Goal: Obtain resource: Download file/media

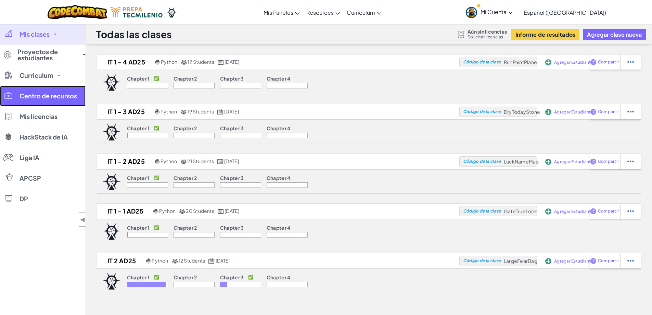
click at [53, 93] on span "Centro de recursos" at bounding box center [49, 96] width 58 height 6
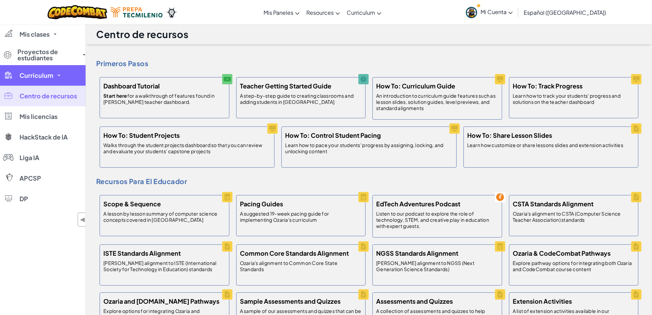
click at [43, 79] on link "Curriculum" at bounding box center [43, 75] width 86 height 21
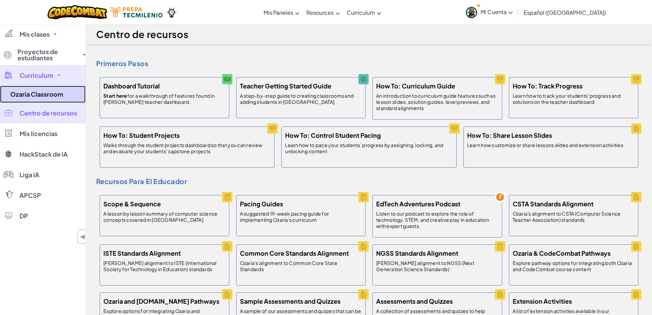
click at [38, 94] on link "Ozaria Classroom" at bounding box center [43, 94] width 86 height 17
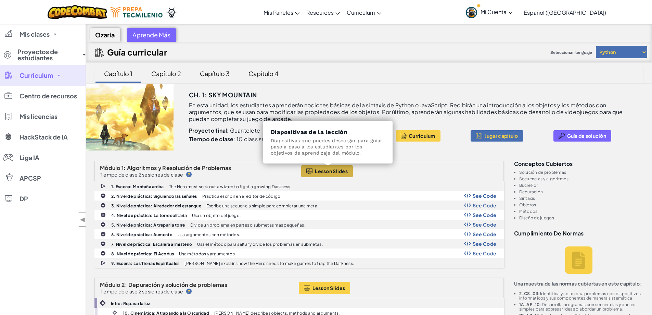
click at [336, 168] on span "Lesson Slides" at bounding box center [331, 170] width 33 height 5
